Goal: Information Seeking & Learning: Find specific page/section

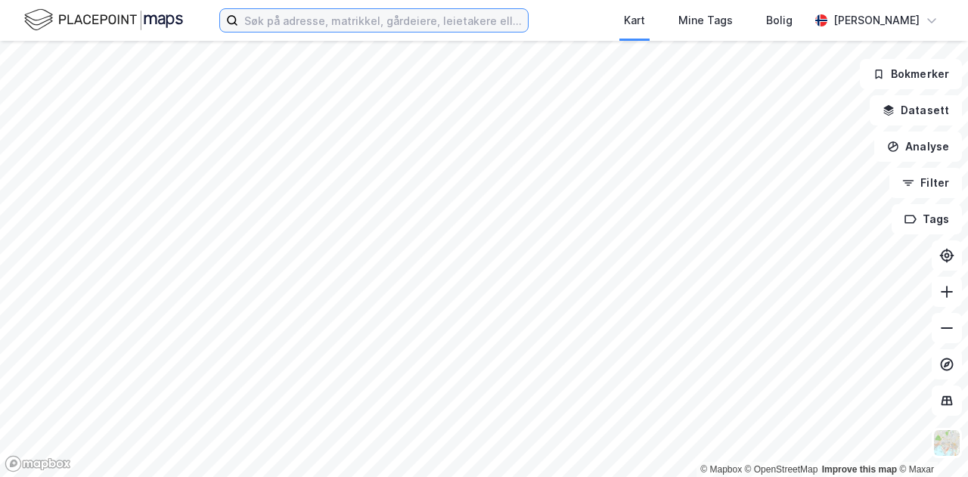
click at [293, 11] on input at bounding box center [383, 20] width 290 height 23
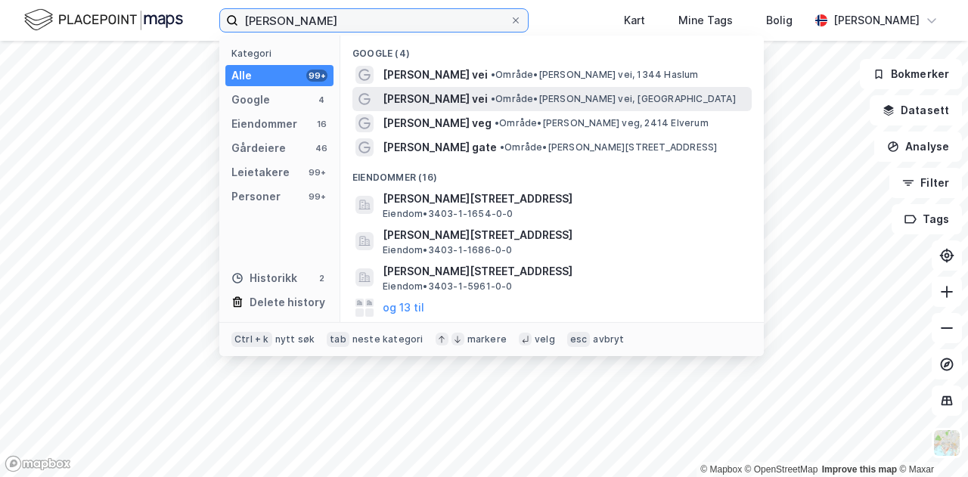
type input "[PERSON_NAME]"
click at [484, 90] on span "[PERSON_NAME] vei" at bounding box center [435, 99] width 105 height 18
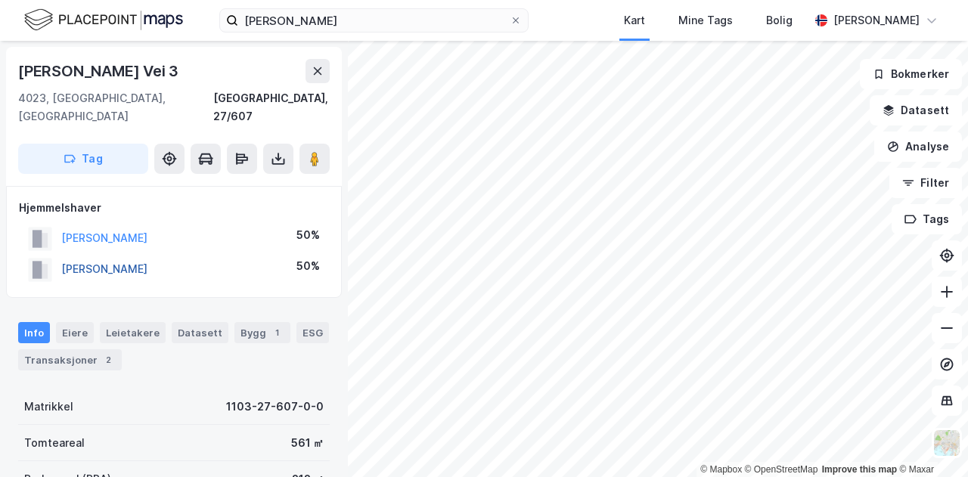
click at [0, 0] on button "[PERSON_NAME]" at bounding box center [0, 0] width 0 height 0
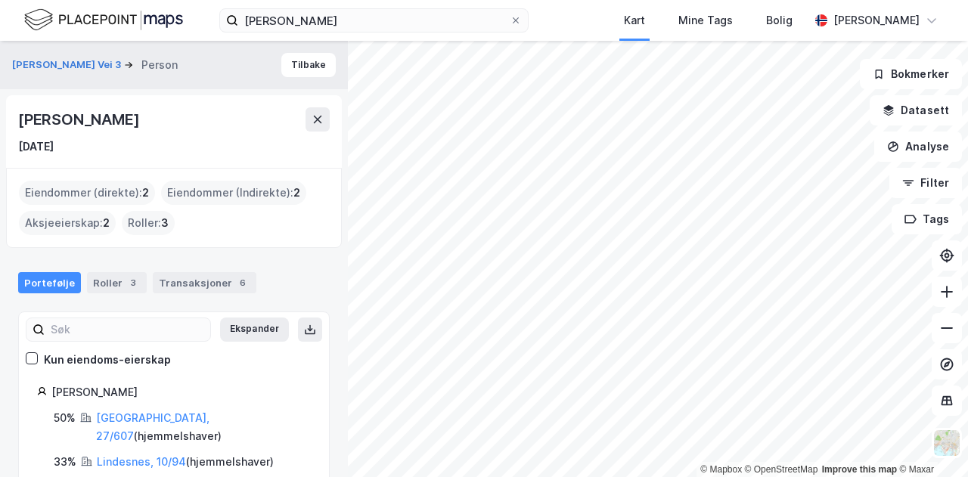
drag, startPoint x: 212, startPoint y: 125, endPoint x: 32, endPoint y: 111, distance: 180.6
click at [26, 113] on div "[PERSON_NAME]" at bounding box center [80, 119] width 124 height 24
copy div "[PERSON_NAME]"
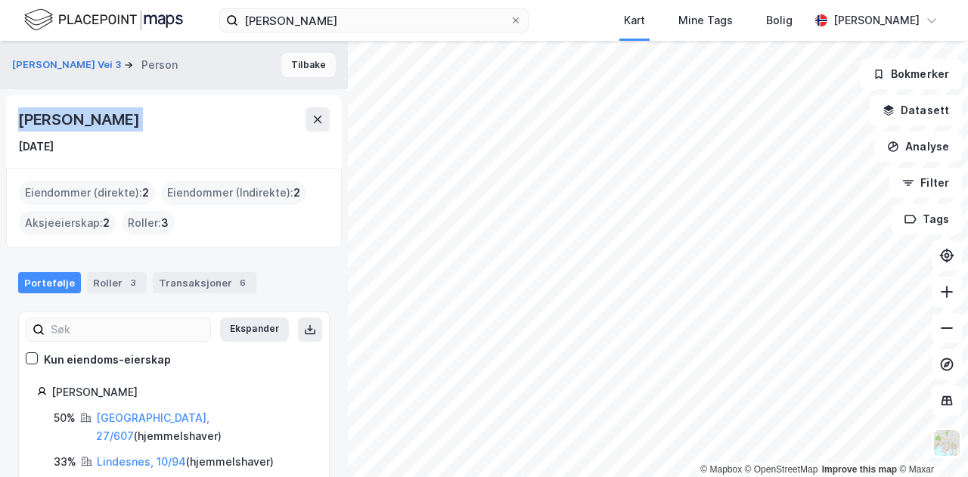
click at [309, 69] on button "Tilbake" at bounding box center [308, 65] width 54 height 24
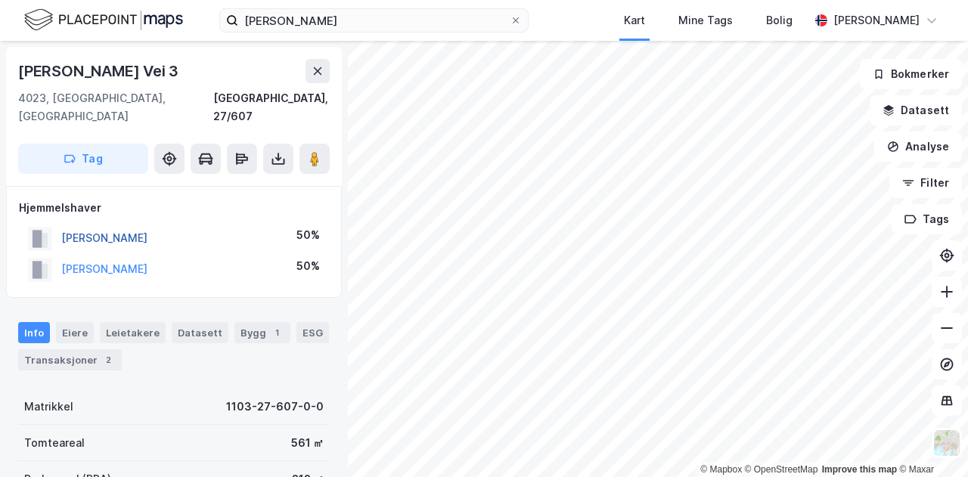
click at [0, 0] on button "[PERSON_NAME]" at bounding box center [0, 0] width 0 height 0
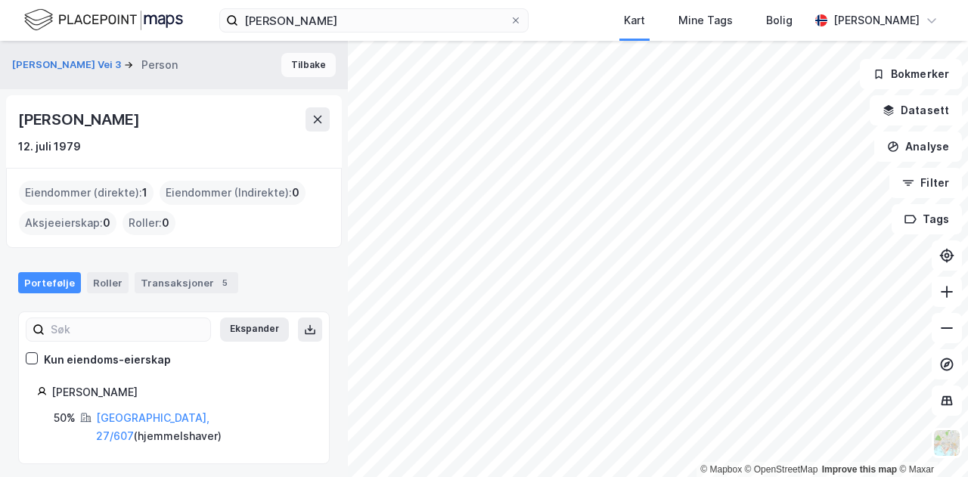
click at [303, 70] on button "Tilbake" at bounding box center [308, 65] width 54 height 24
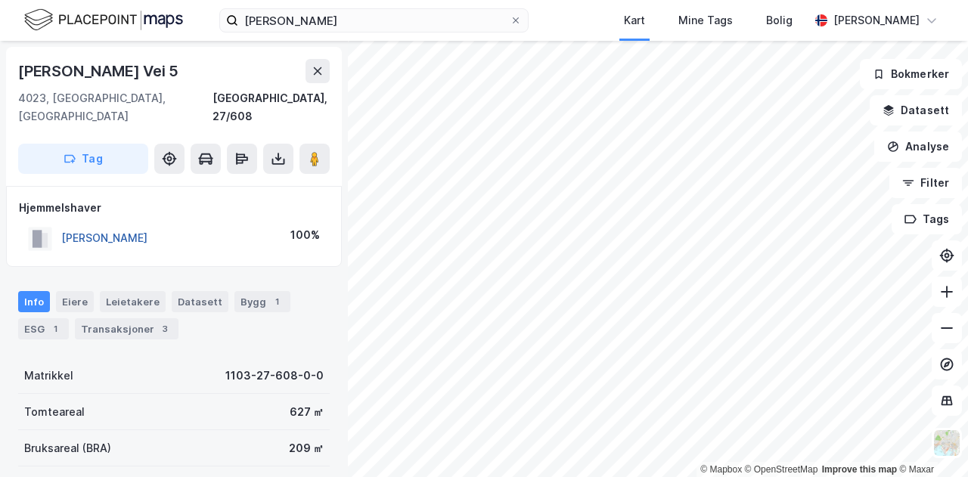
drag, startPoint x: 169, startPoint y: 227, endPoint x: 160, endPoint y: 219, distance: 12.3
click at [148, 229] on div "[PERSON_NAME]" at bounding box center [104, 238] width 86 height 18
click at [0, 0] on button "[PERSON_NAME]" at bounding box center [0, 0] width 0 height 0
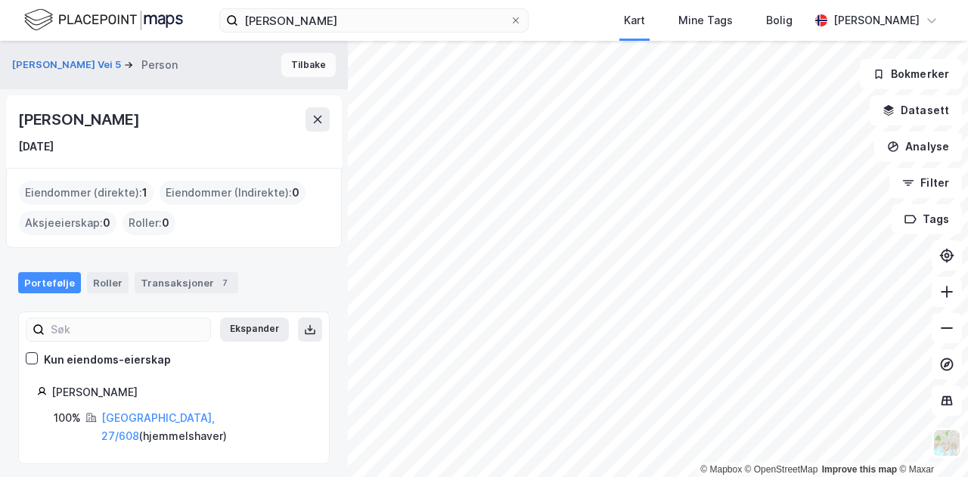
click at [295, 69] on button "Tilbake" at bounding box center [308, 65] width 54 height 24
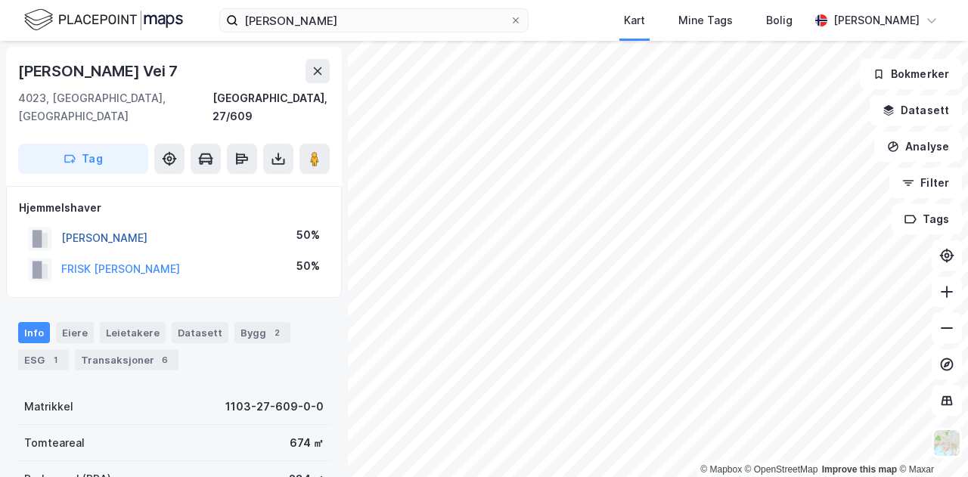
click at [0, 0] on button "[PERSON_NAME]" at bounding box center [0, 0] width 0 height 0
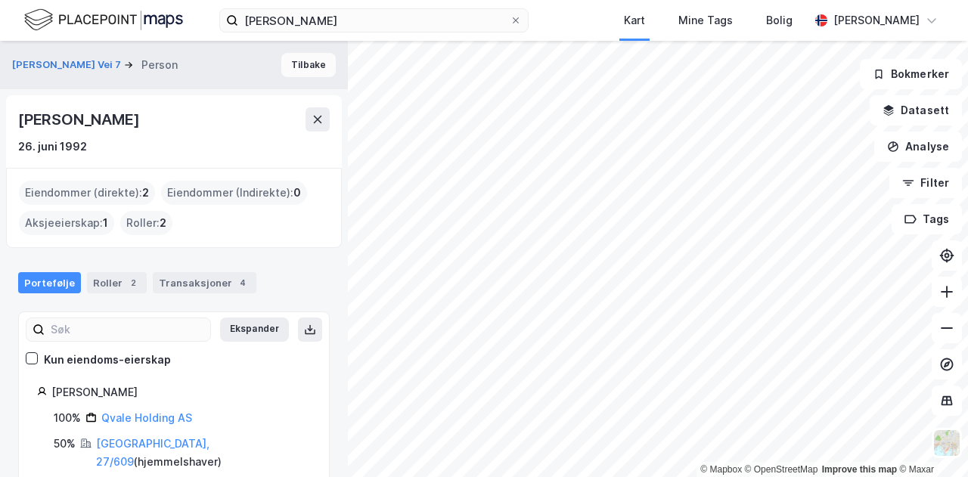
click at [303, 63] on button "Tilbake" at bounding box center [308, 65] width 54 height 24
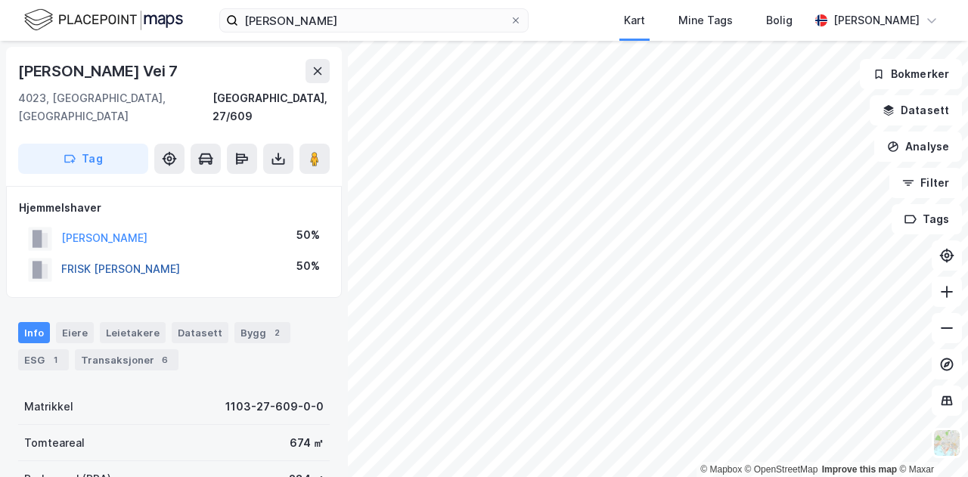
click at [0, 0] on button "FRISK [PERSON_NAME]" at bounding box center [0, 0] width 0 height 0
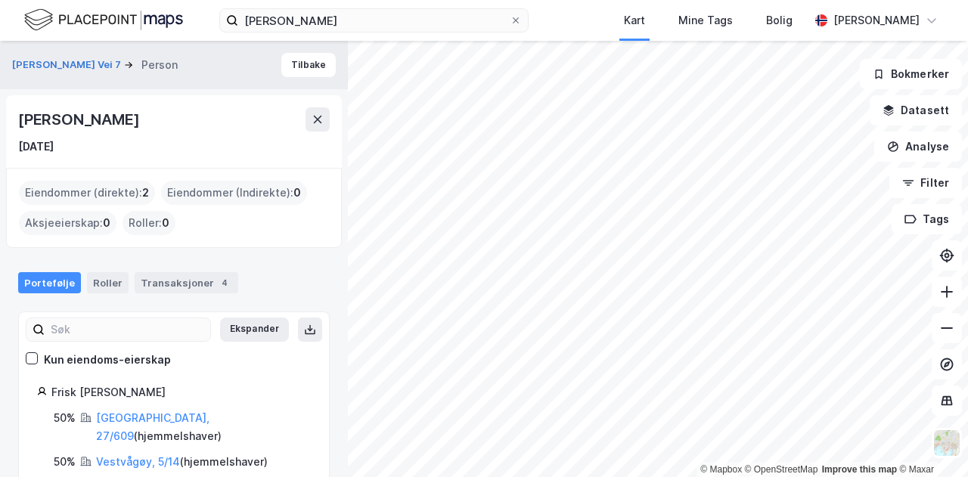
drag, startPoint x: 153, startPoint y: 125, endPoint x: 0, endPoint y: 129, distance: 152.9
click at [0, 129] on div "[PERSON_NAME] Vei 7 Person Tilbake [PERSON_NAME] [DATE] Eiendommer (direkte) : …" at bounding box center [174, 259] width 348 height 437
copy div "[PERSON_NAME]"
click at [82, 64] on button "[PERSON_NAME] Vei 7" at bounding box center [68, 65] width 112 height 15
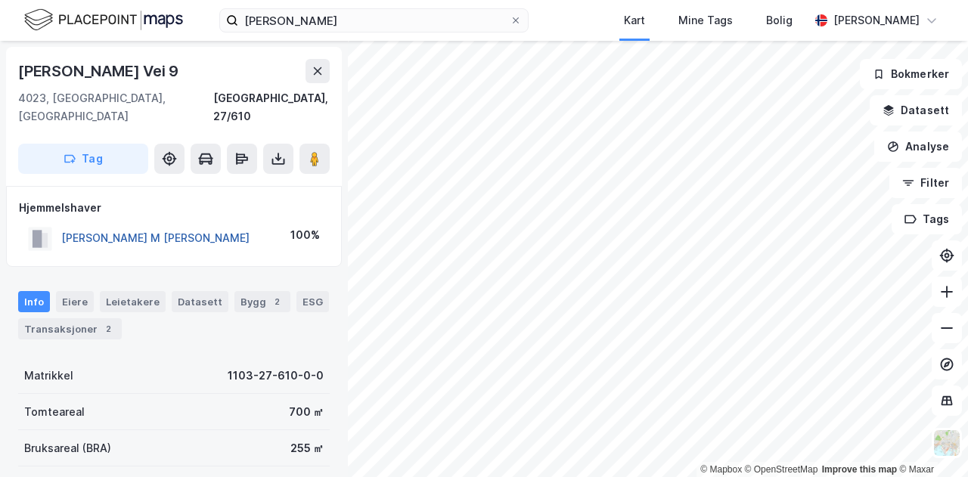
click at [0, 0] on button "[PERSON_NAME] M [PERSON_NAME]" at bounding box center [0, 0] width 0 height 0
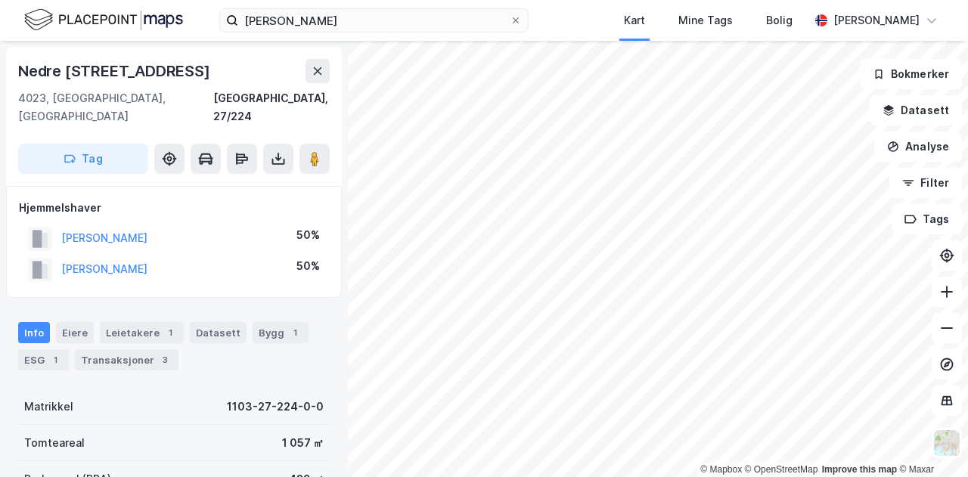
drag, startPoint x: 237, startPoint y: 249, endPoint x: 41, endPoint y: 250, distance: 196.0
click at [41, 254] on div "[PERSON_NAME] 50%" at bounding box center [174, 269] width 310 height 31
click at [0, 0] on button "[PERSON_NAME]" at bounding box center [0, 0] width 0 height 0
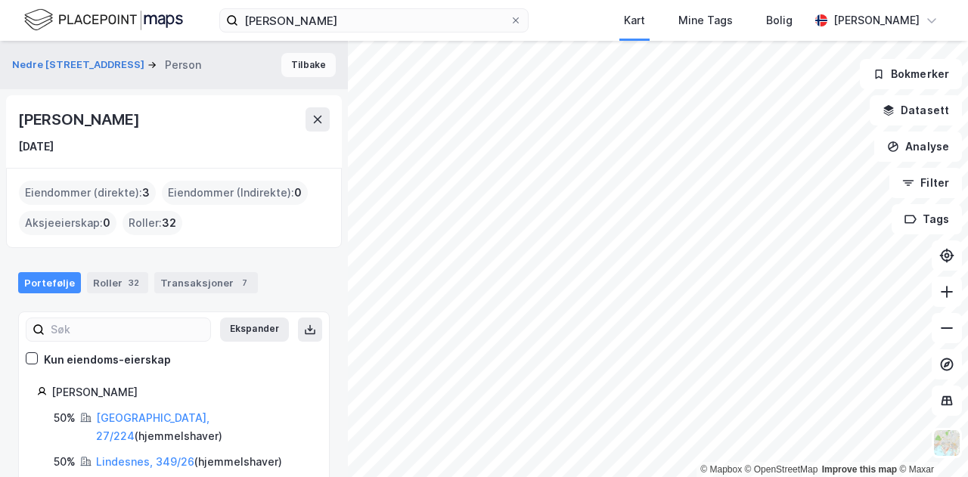
click at [298, 71] on button "Tilbake" at bounding box center [308, 65] width 54 height 24
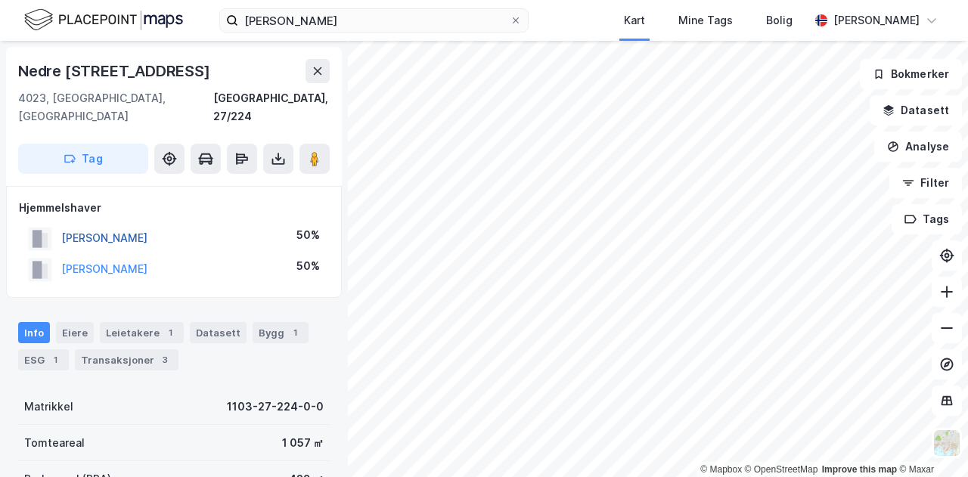
click at [0, 0] on button "[PERSON_NAME]" at bounding box center [0, 0] width 0 height 0
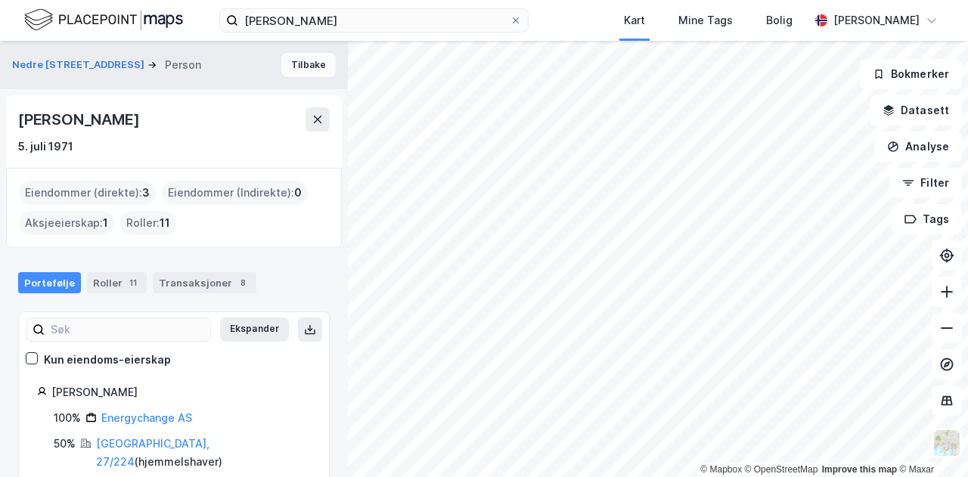
click at [306, 64] on button "Tilbake" at bounding box center [308, 65] width 54 height 24
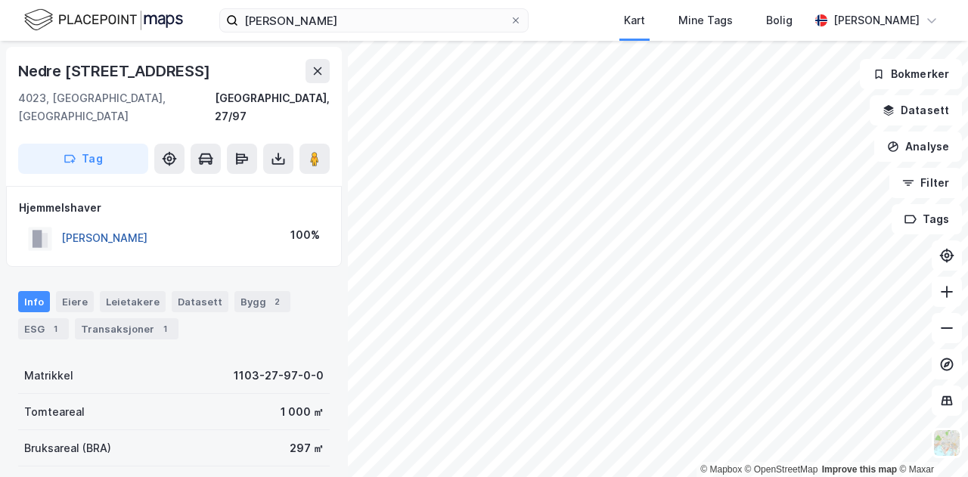
click at [0, 0] on button "[PERSON_NAME]" at bounding box center [0, 0] width 0 height 0
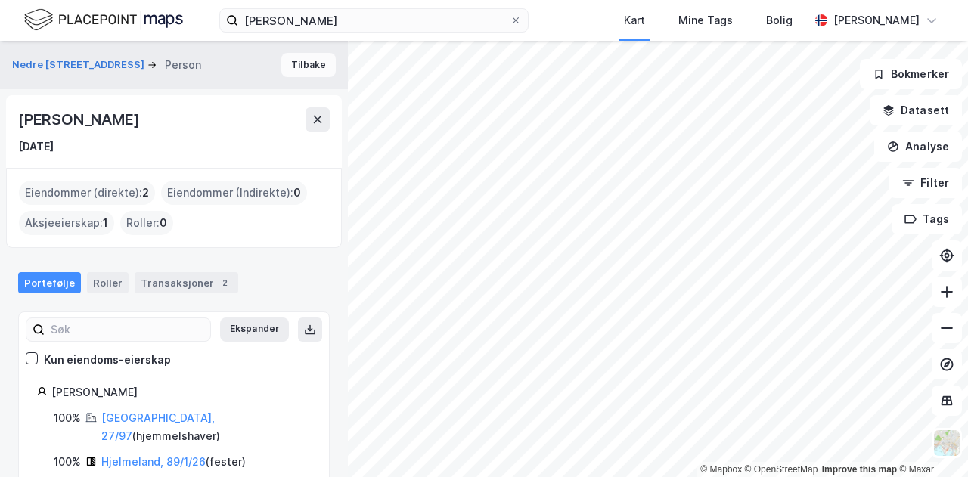
click at [296, 67] on button "Tilbake" at bounding box center [308, 65] width 54 height 24
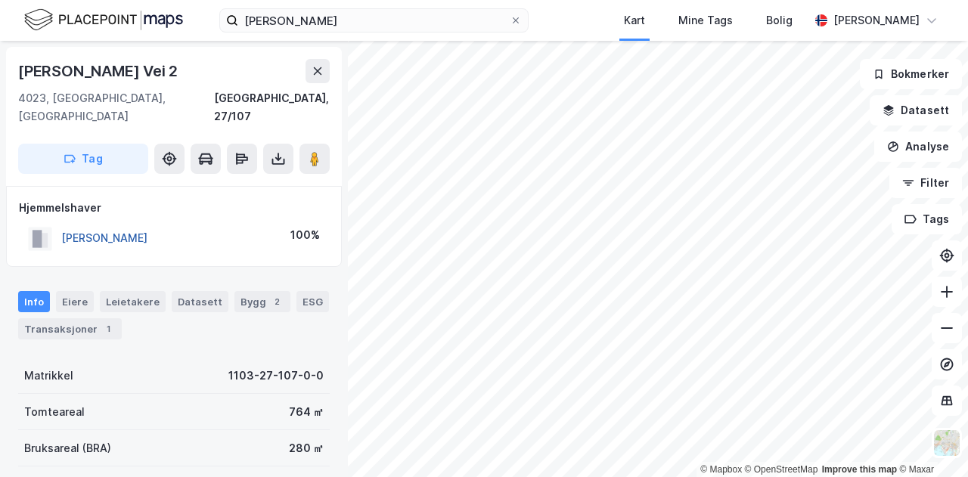
click at [0, 0] on button "[PERSON_NAME]" at bounding box center [0, 0] width 0 height 0
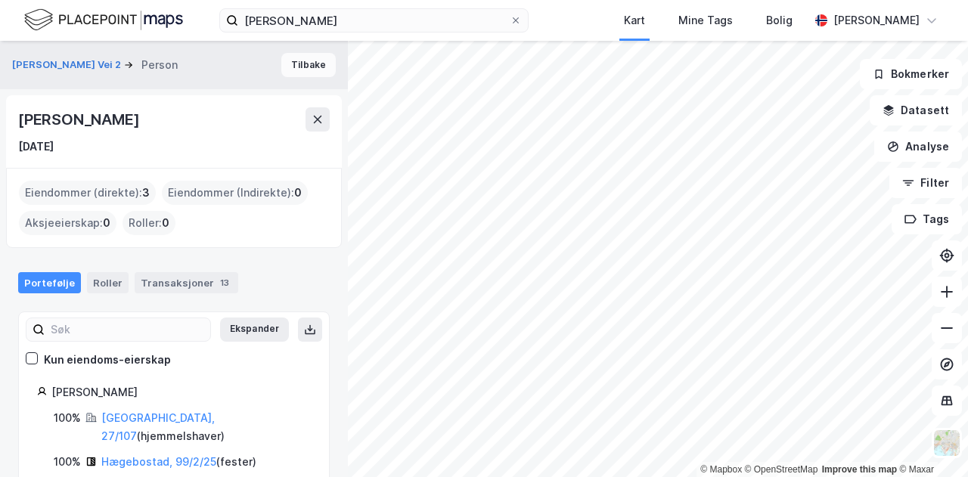
click at [300, 65] on button "Tilbake" at bounding box center [308, 65] width 54 height 24
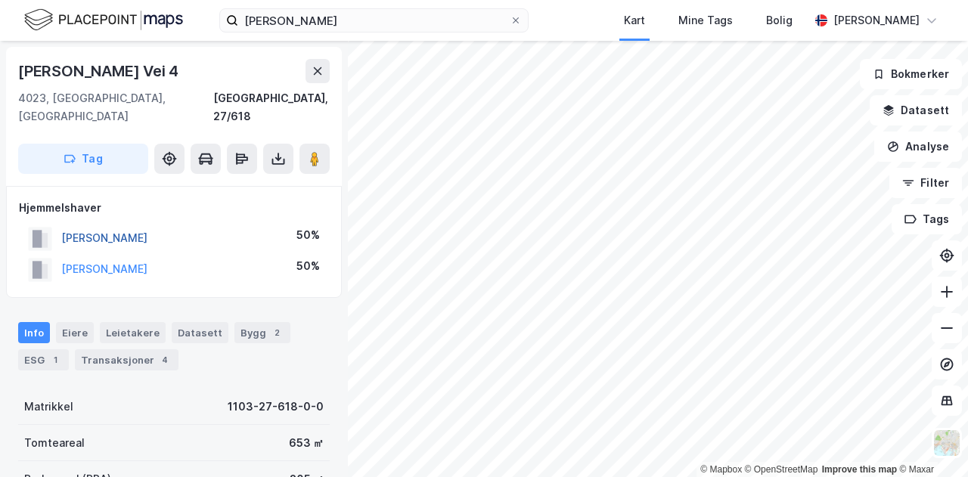
click at [0, 0] on button "[PERSON_NAME]" at bounding box center [0, 0] width 0 height 0
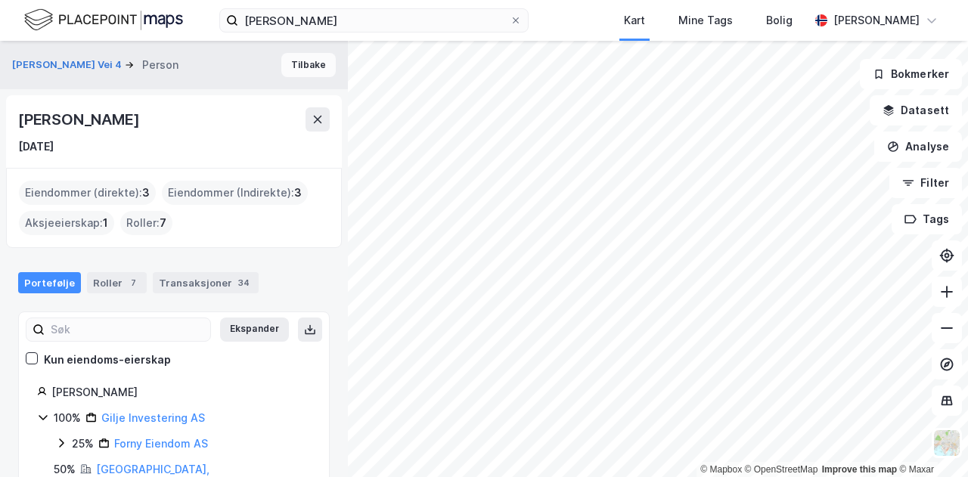
click at [301, 62] on button "Tilbake" at bounding box center [308, 65] width 54 height 24
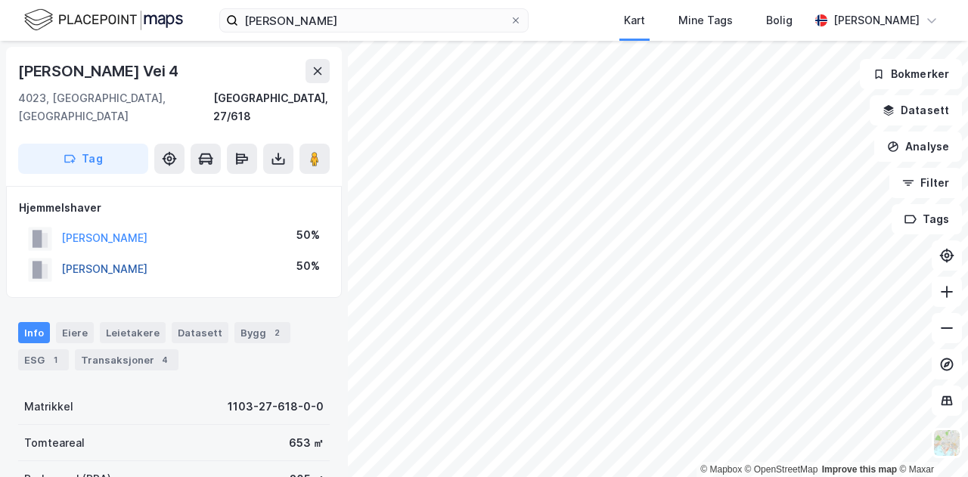
click at [0, 0] on button "[PERSON_NAME]" at bounding box center [0, 0] width 0 height 0
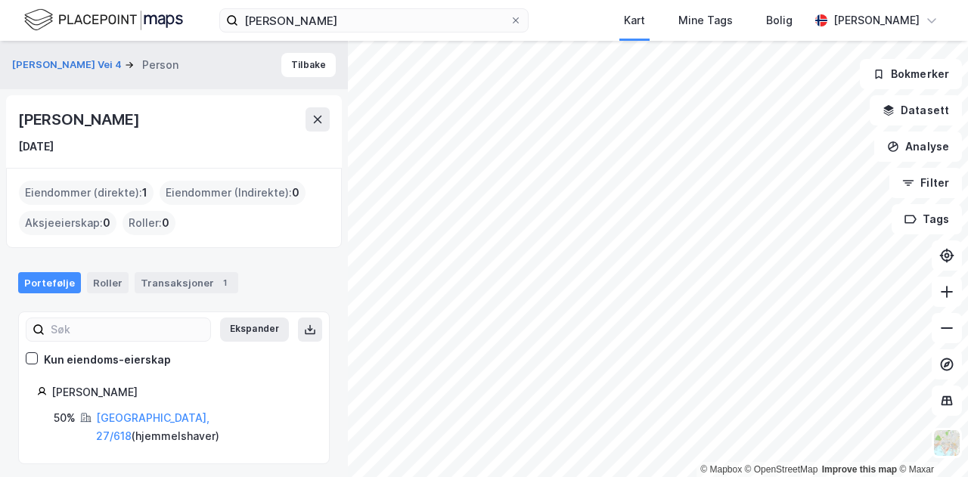
drag, startPoint x: 253, startPoint y: 119, endPoint x: 0, endPoint y: 129, distance: 252.9
click at [0, 129] on div "[PERSON_NAME] Vei 4 Person Tilbake [PERSON_NAME] [DATE] Eiendommer (direkte) : …" at bounding box center [174, 259] width 348 height 437
copy div "[PERSON_NAME]"
click at [305, 60] on button "Tilbake" at bounding box center [308, 65] width 54 height 24
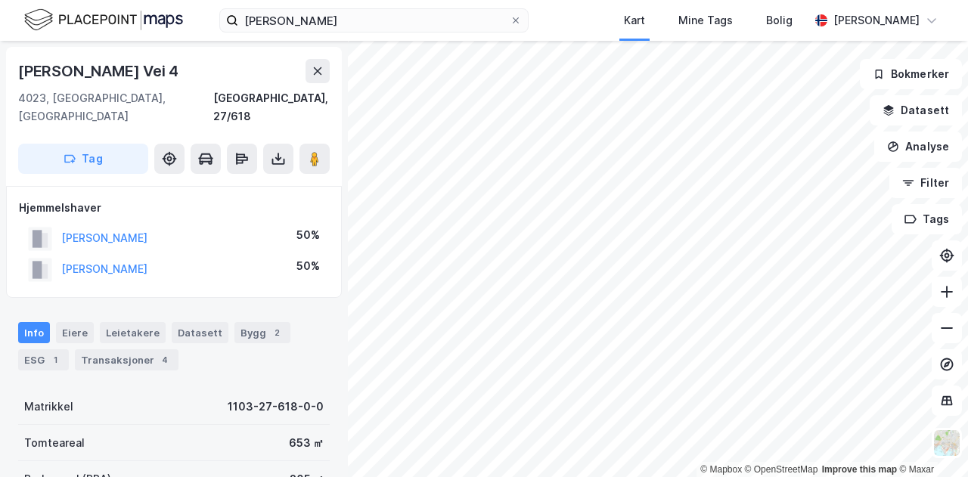
click at [148, 229] on div "[PERSON_NAME]" at bounding box center [104, 238] width 86 height 18
click at [0, 0] on button "[PERSON_NAME]" at bounding box center [0, 0] width 0 height 0
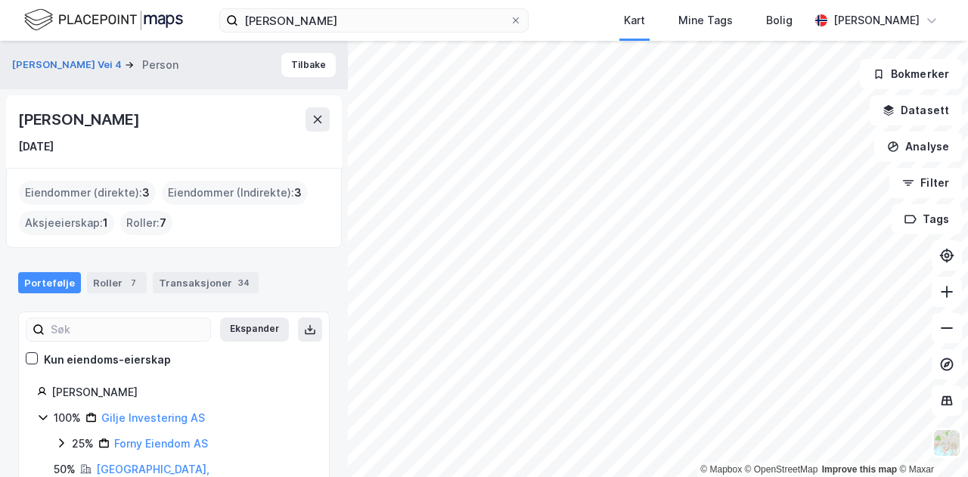
drag, startPoint x: 183, startPoint y: 104, endPoint x: 5, endPoint y: 106, distance: 178.6
click at [5, 106] on div "[PERSON_NAME] Vei 4 Person Tilbake [PERSON_NAME] [DATE] Eiendommer (direkte) : …" at bounding box center [174, 259] width 348 height 437
copy div "[PERSON_NAME]"
click at [302, 64] on button "Tilbake" at bounding box center [308, 65] width 54 height 24
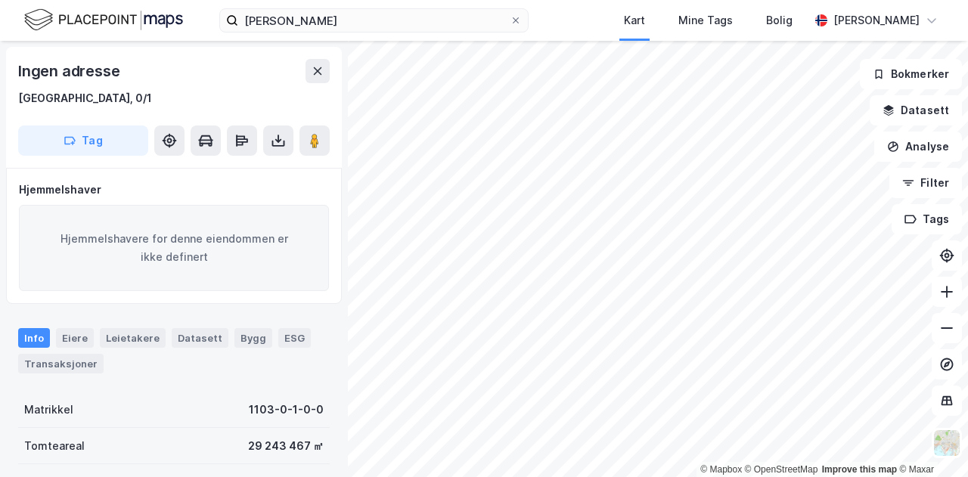
click at [398, 34] on div "[PERSON_NAME] Kart Mine Tags Bolig [PERSON_NAME]" at bounding box center [484, 20] width 968 height 41
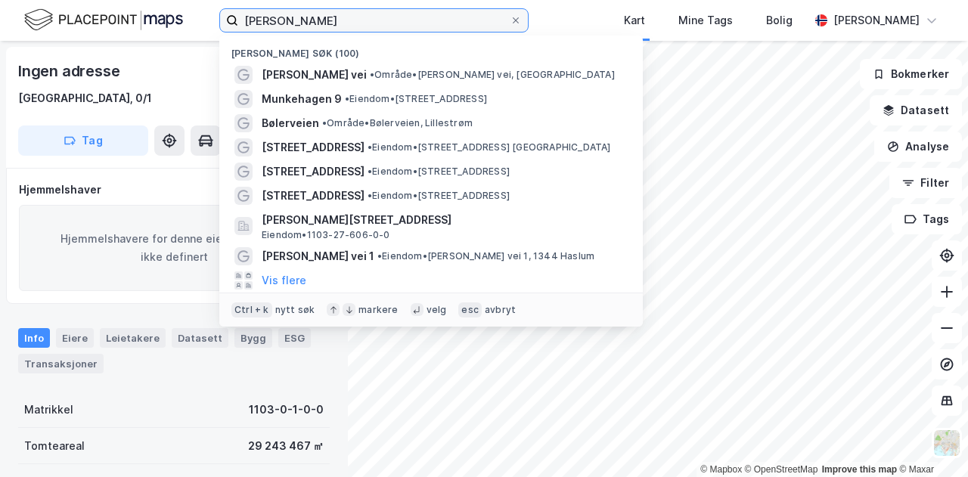
click at [377, 14] on input "[PERSON_NAME]" at bounding box center [374, 20] width 272 height 23
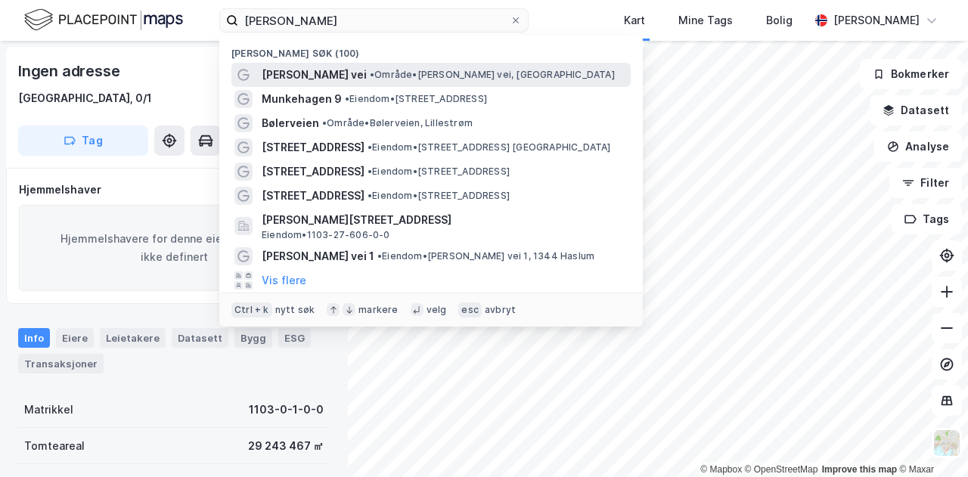
click at [366, 67] on span "[PERSON_NAME] vei" at bounding box center [314, 75] width 105 height 18
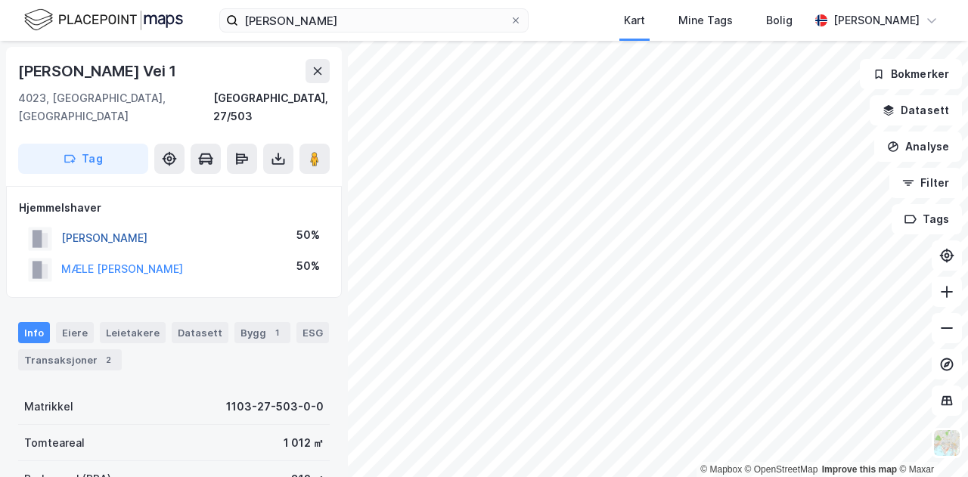
click at [0, 0] on button "[PERSON_NAME]" at bounding box center [0, 0] width 0 height 0
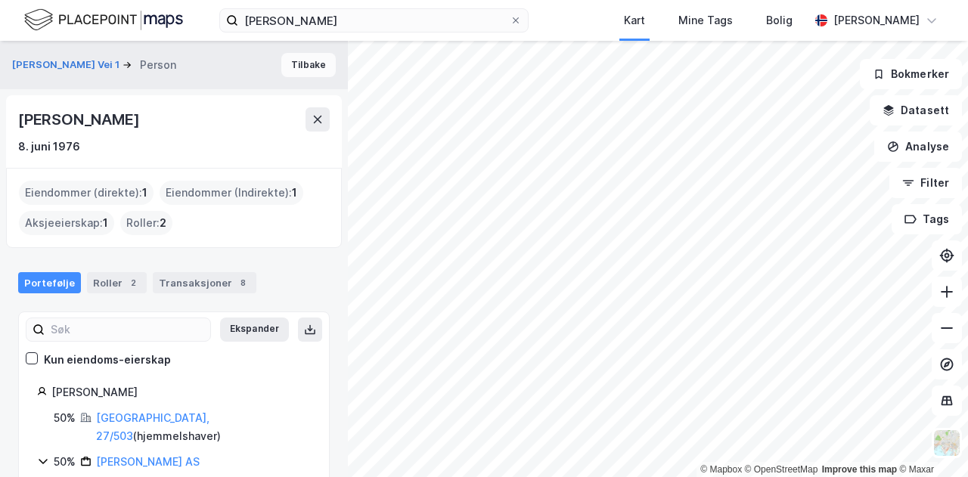
click at [292, 54] on button "Tilbake" at bounding box center [308, 65] width 54 height 24
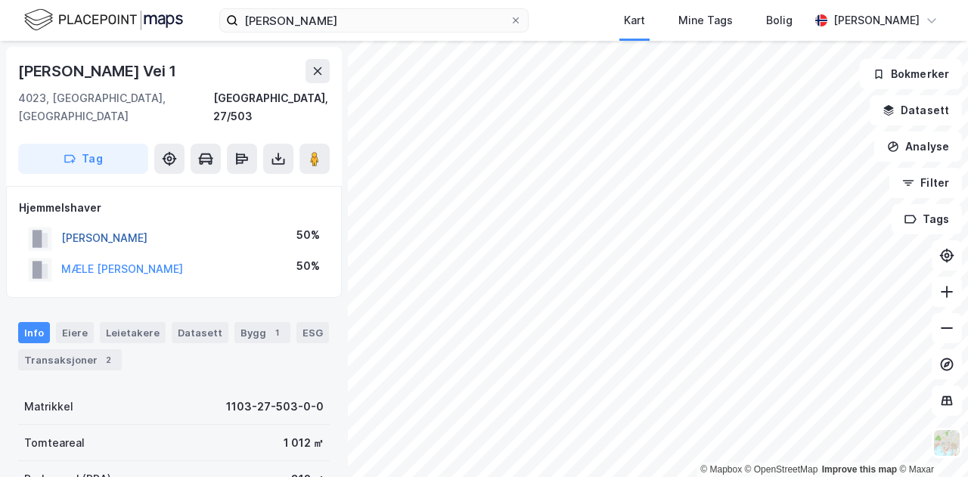
click at [0, 0] on button "[PERSON_NAME]" at bounding box center [0, 0] width 0 height 0
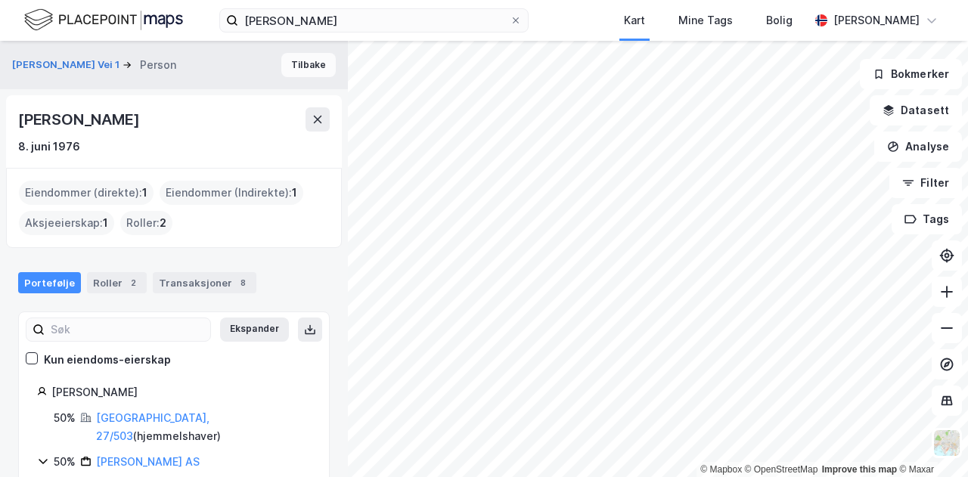
click at [300, 63] on button "Tilbake" at bounding box center [308, 65] width 54 height 24
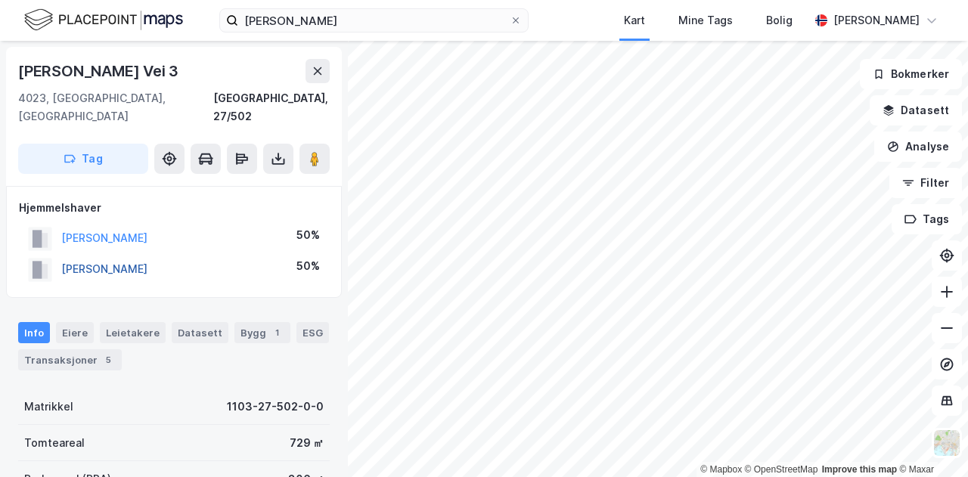
click at [0, 0] on button "[PERSON_NAME]" at bounding box center [0, 0] width 0 height 0
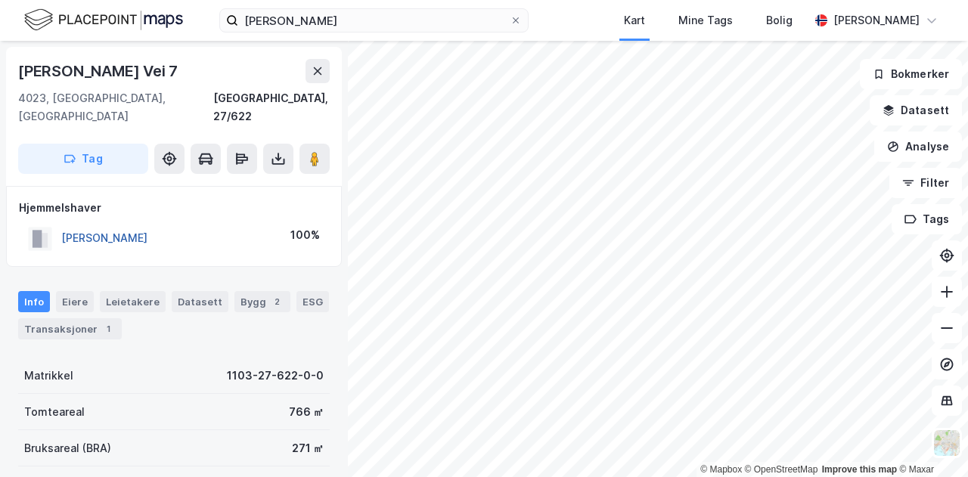
click at [0, 0] on button "[PERSON_NAME]" at bounding box center [0, 0] width 0 height 0
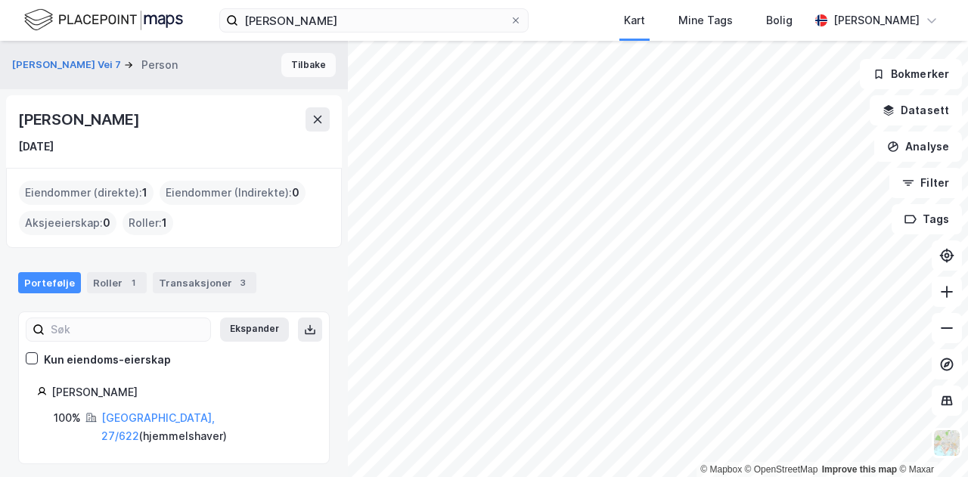
click at [303, 67] on button "Tilbake" at bounding box center [308, 65] width 54 height 24
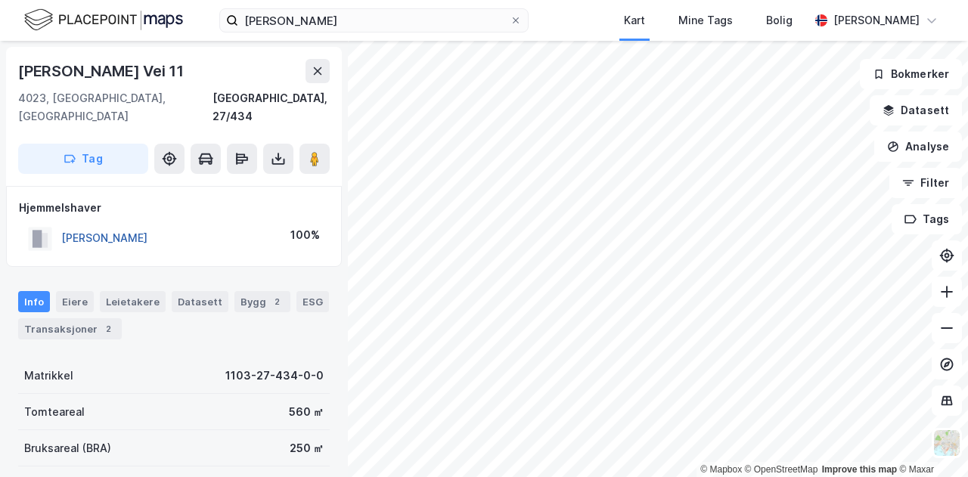
click at [0, 0] on button "[PERSON_NAME]" at bounding box center [0, 0] width 0 height 0
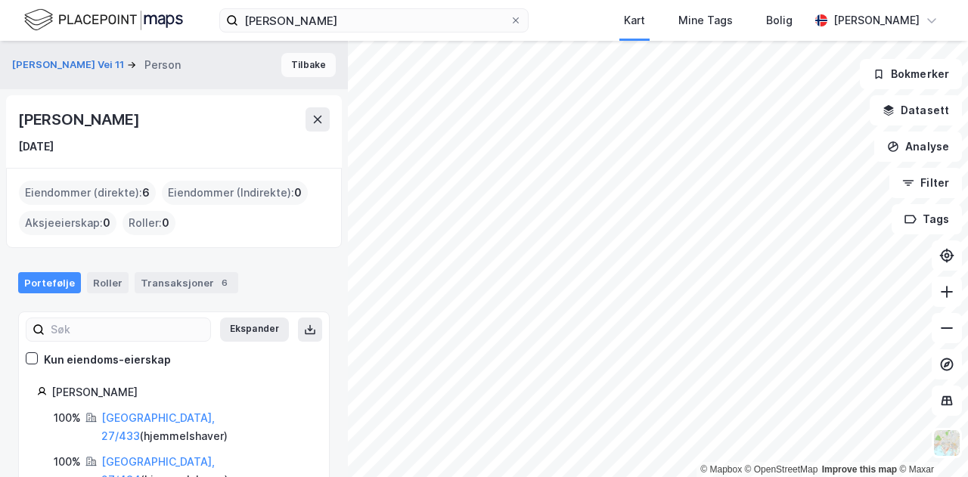
click at [300, 70] on button "Tilbake" at bounding box center [308, 65] width 54 height 24
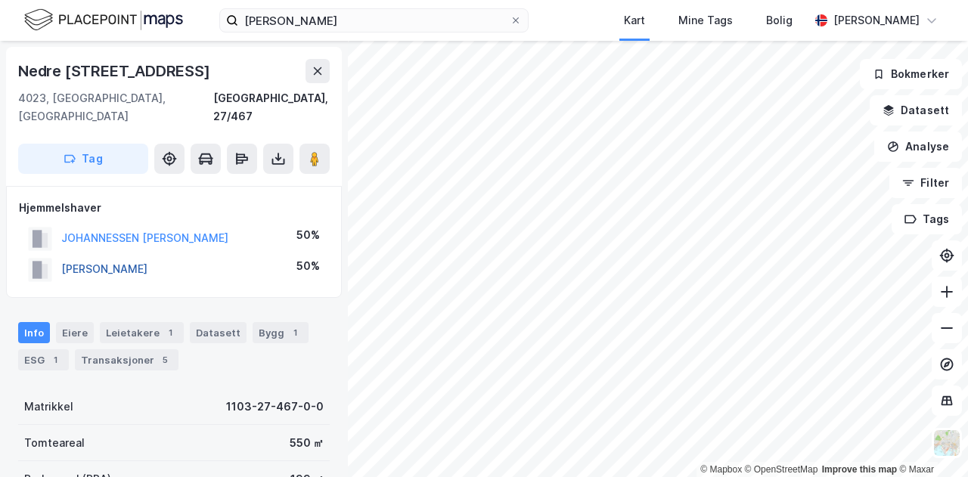
click at [0, 0] on button "[PERSON_NAME]" at bounding box center [0, 0] width 0 height 0
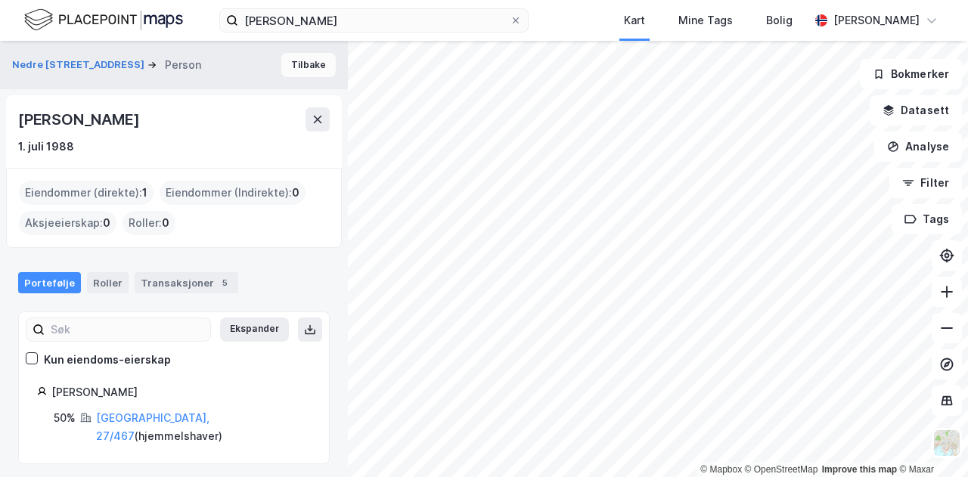
click at [304, 74] on button "Tilbake" at bounding box center [308, 65] width 54 height 24
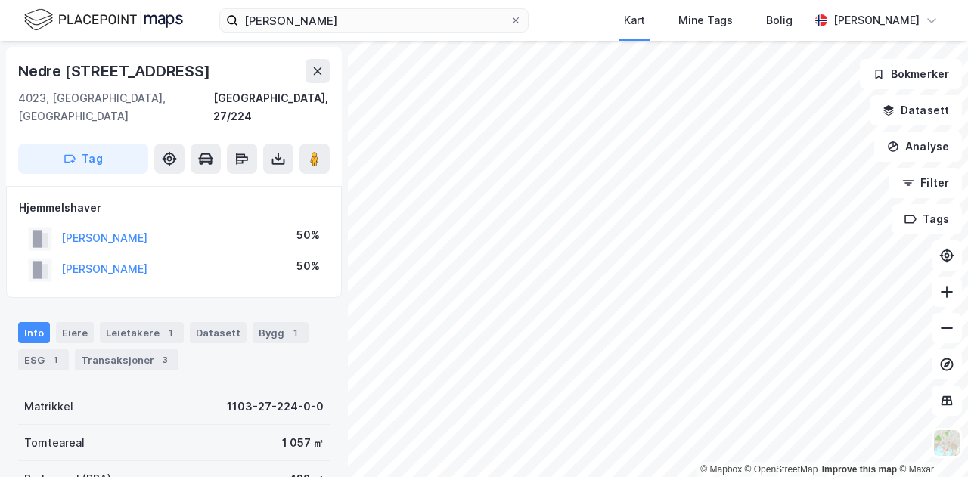
click at [148, 261] on div "[PERSON_NAME]" at bounding box center [88, 269] width 120 height 25
click at [0, 0] on button "[PERSON_NAME]" at bounding box center [0, 0] width 0 height 0
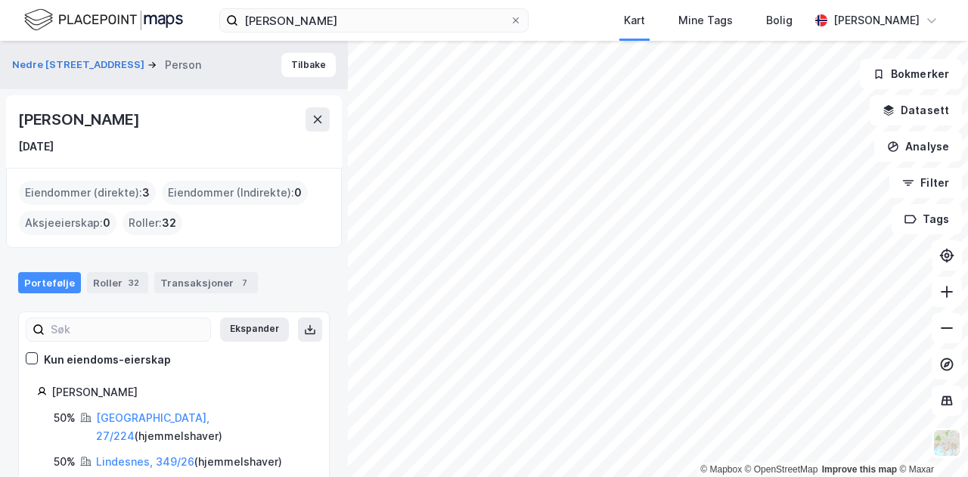
drag, startPoint x: 217, startPoint y: 113, endPoint x: 0, endPoint y: 128, distance: 217.7
click at [0, 128] on div "Nedre Stokkavei 104 Person [PERSON_NAME] [DATE] Eiendommer (direkte) : 3 Eiendo…" at bounding box center [174, 259] width 348 height 437
copy div "[PERSON_NAME]"
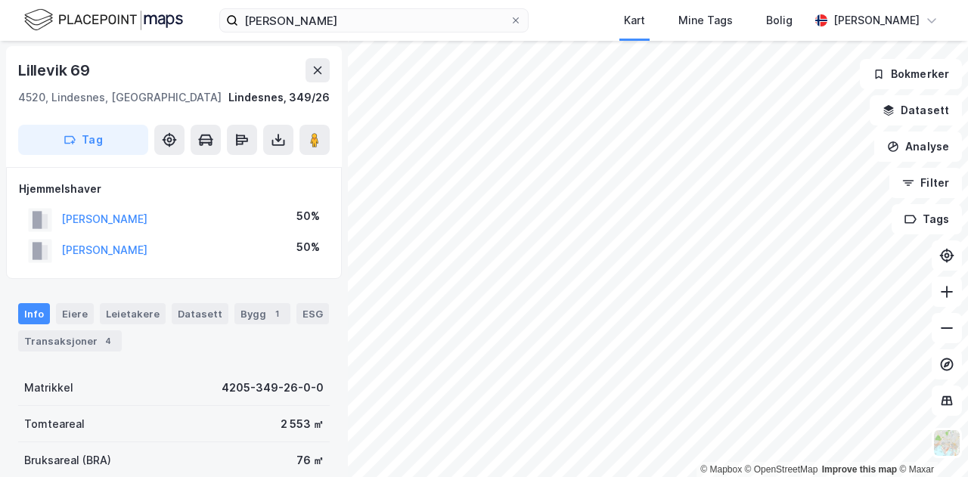
scroll to position [50, 0]
click at [76, 331] on div "Transaksjoner 4" at bounding box center [70, 340] width 104 height 21
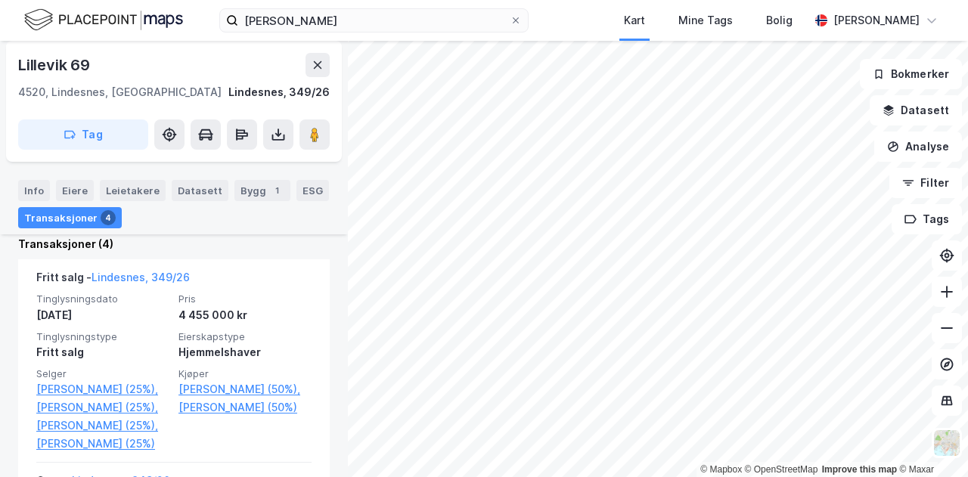
scroll to position [438, 0]
